Goal: Information Seeking & Learning: Learn about a topic

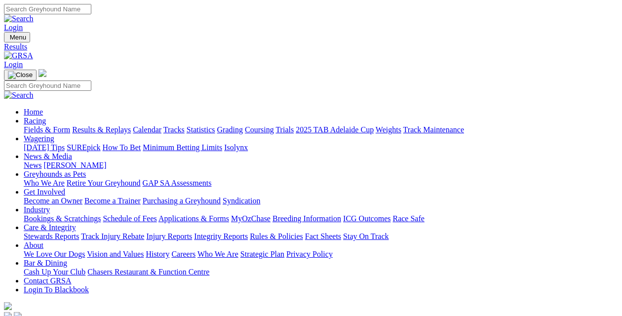
click at [26, 125] on link "Fields & Form" at bounding box center [47, 129] width 46 height 8
